Goal: Complete application form

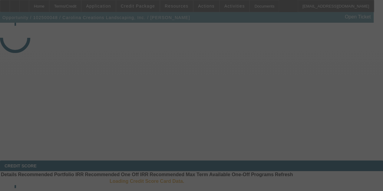
select select "3"
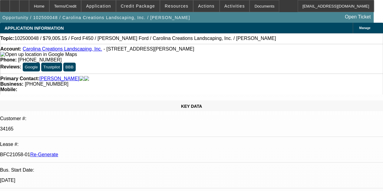
select select "0"
select select "0.1"
select select "4"
click at [254, 5] on div "Documents" at bounding box center [264, 6] width 30 height 12
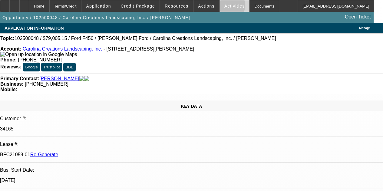
click at [224, 7] on span "Activities" at bounding box center [234, 6] width 21 height 5
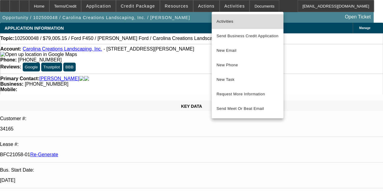
click at [223, 22] on span "Activities" at bounding box center [247, 21] width 62 height 7
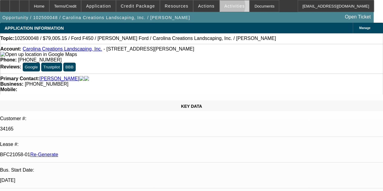
click at [224, 7] on span "Activities" at bounding box center [234, 6] width 21 height 5
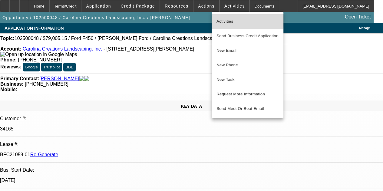
click at [222, 20] on span "Activities" at bounding box center [247, 21] width 62 height 7
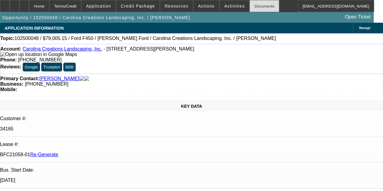
click at [249, 7] on div "Documents" at bounding box center [264, 6] width 30 height 12
